Goal: Information Seeking & Learning: Learn about a topic

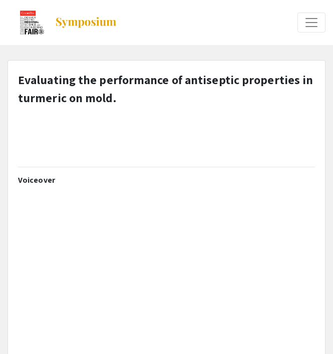
select select "custom"
type input "0"
select select "custom"
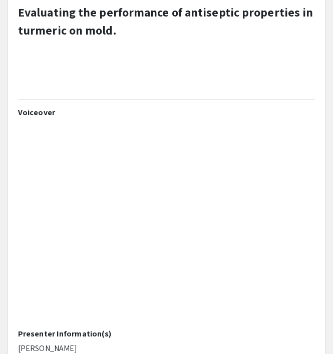
type input "1"
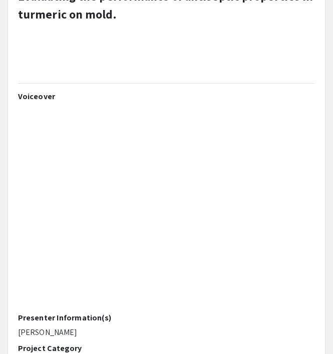
scroll to position [88, 0]
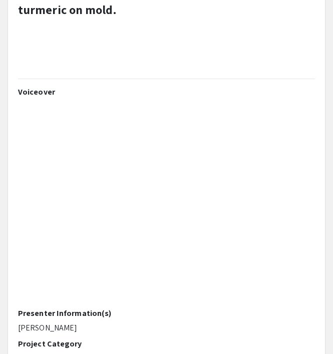
select select "auto"
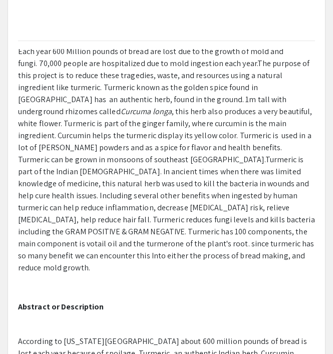
scroll to position [340, 0]
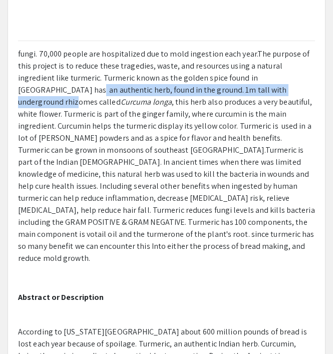
drag, startPoint x: 230, startPoint y: 86, endPoint x: 285, endPoint y: 81, distance: 55.7
click at [285, 81] on p "Each year 600 Million pounds of bread are lost due to the growth of mold and fu…" at bounding box center [166, 150] width 297 height 228
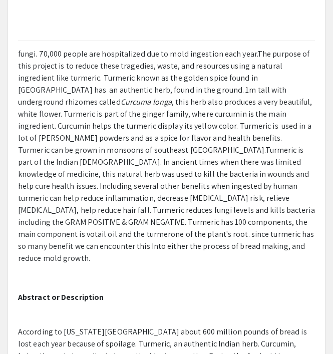
click at [219, 125] on span ", this herb also produces a very beautiful, white flower. Turmeric is part of t…" at bounding box center [165, 126] width 294 height 59
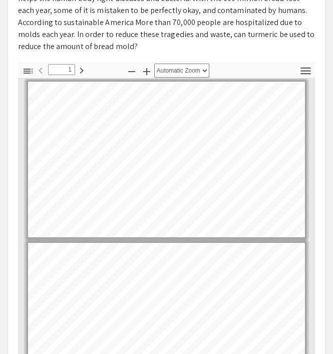
scroll to position [490, 0]
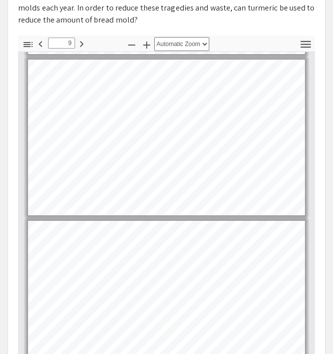
type input "10"
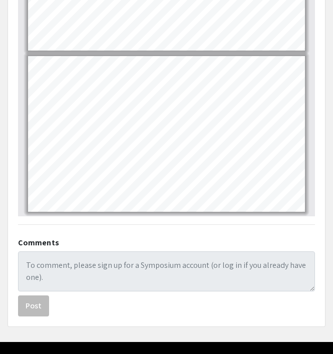
scroll to position [728, 0]
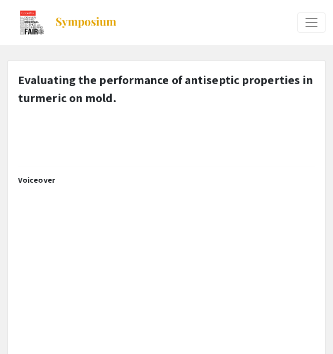
select select "custom"
type input "0"
select select "custom"
type input "1"
select select "auto"
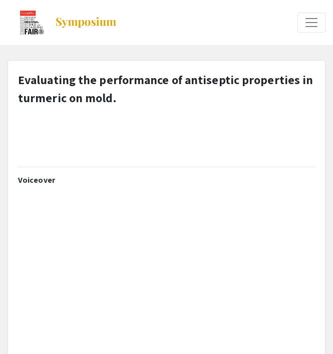
scroll to position [2, 0]
click at [304, 21] on span "Expand or Collapse Menu" at bounding box center [311, 22] width 15 height 15
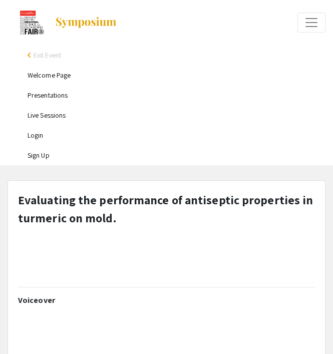
click at [313, 27] on span "Expand or Collapse Menu" at bounding box center [311, 22] width 15 height 15
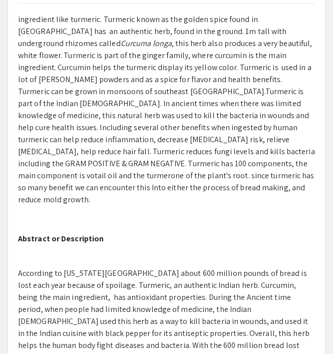
scroll to position [408, 0]
